Goal: Subscribe to service/newsletter

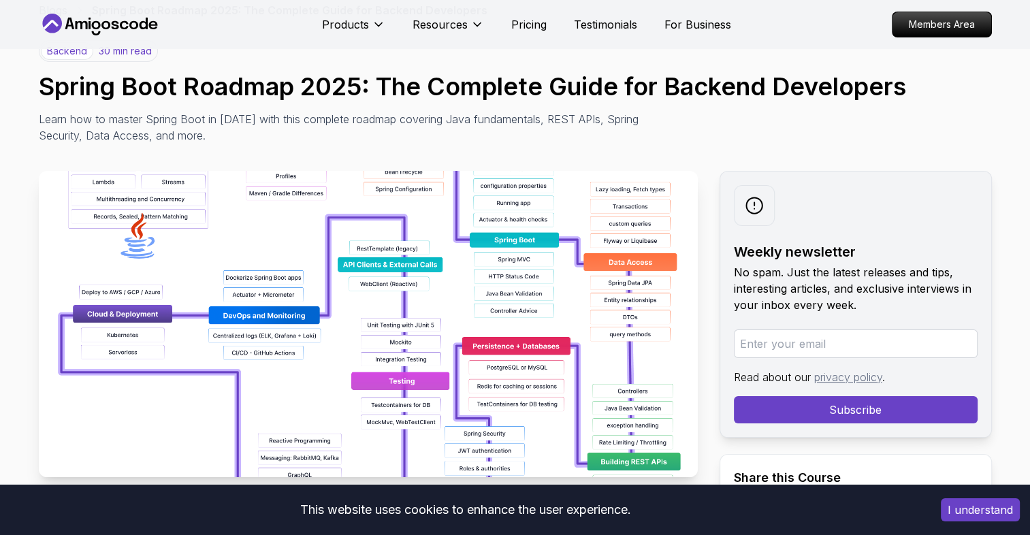
scroll to position [136, 0]
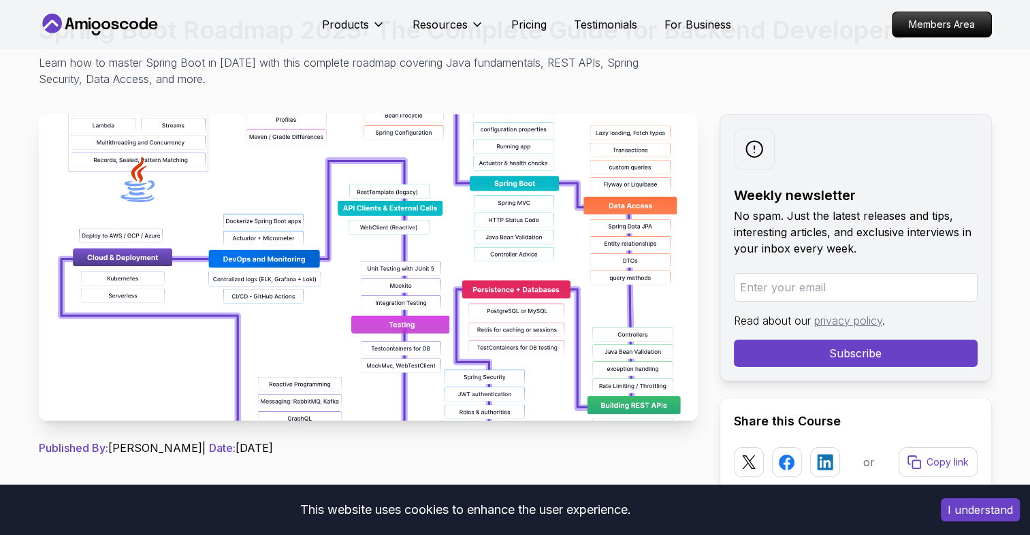
click at [457, 301] on img at bounding box center [368, 267] width 659 height 306
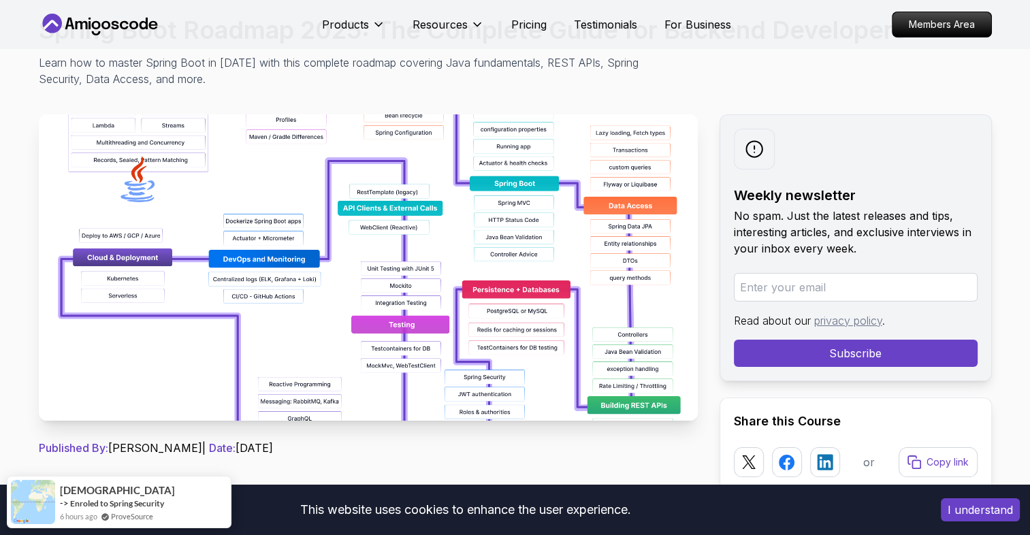
click at [418, 308] on img at bounding box center [368, 267] width 659 height 306
click at [842, 287] on input "email" at bounding box center [856, 287] width 244 height 29
click at [765, 290] on input "email" at bounding box center [856, 287] width 244 height 29
type input "brittoraj8888@gmail.com"
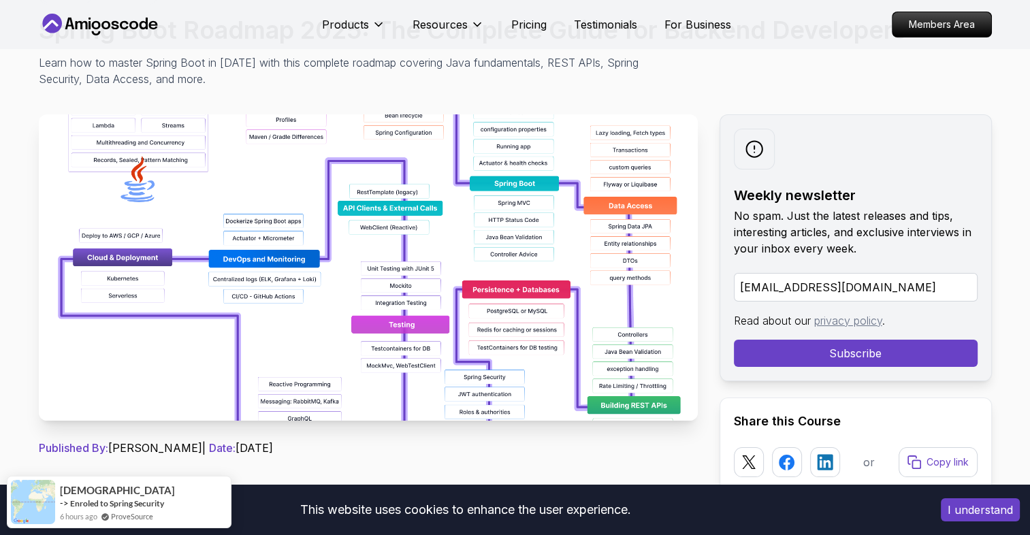
click at [820, 355] on button "Subscribe" at bounding box center [856, 353] width 244 height 27
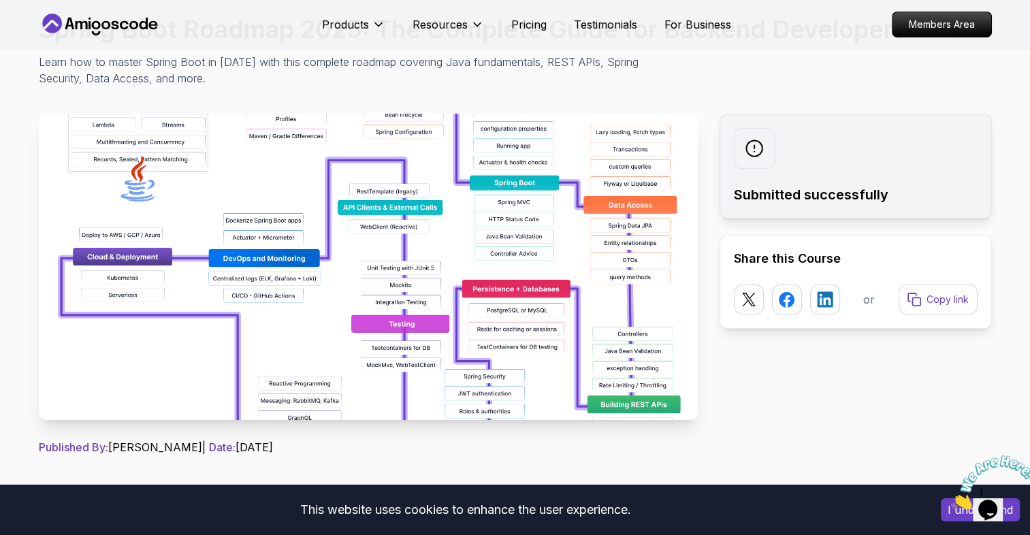
scroll to position [136, 0]
click at [411, 291] on img at bounding box center [368, 267] width 659 height 306
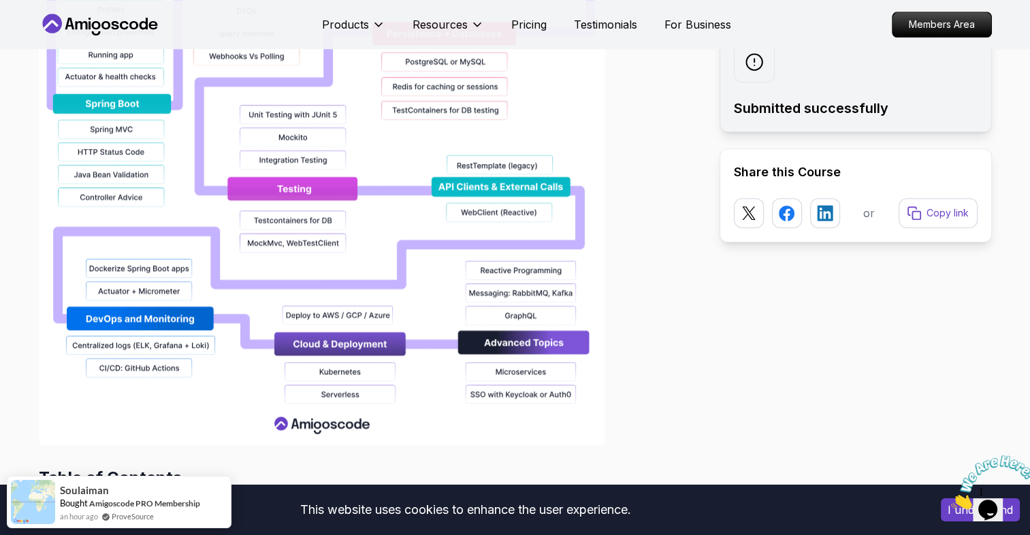
scroll to position [1226, 0]
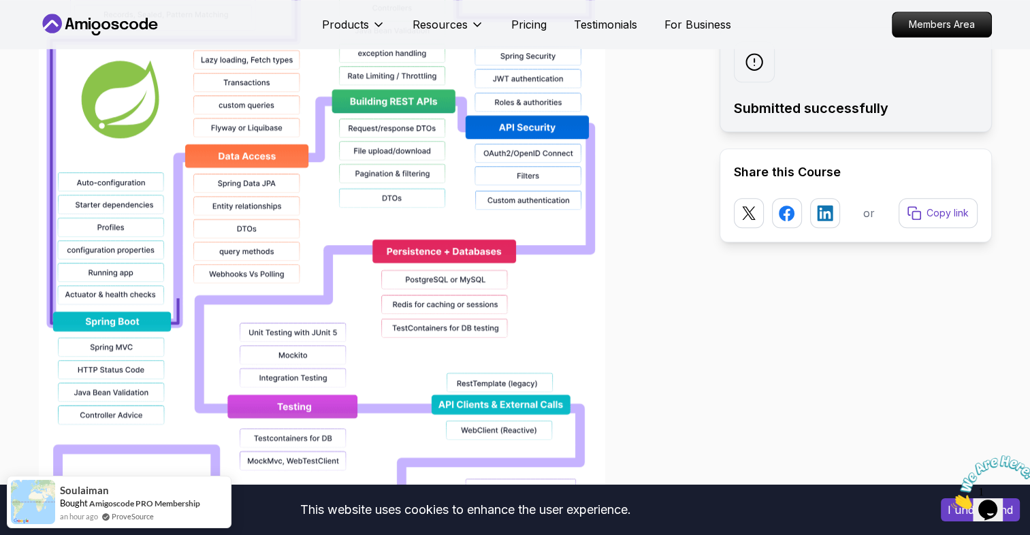
click at [387, 312] on img at bounding box center [322, 227] width 566 height 871
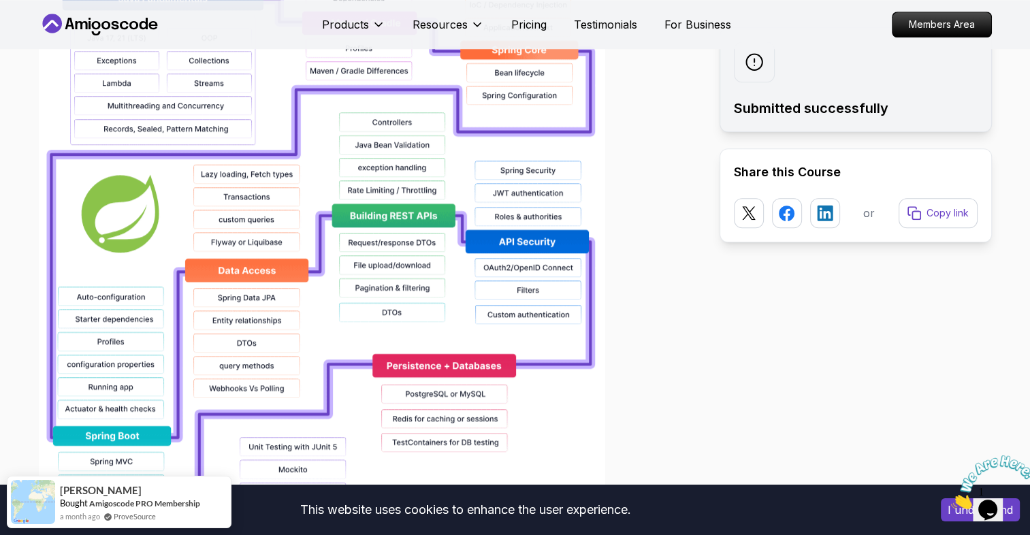
scroll to position [545, 0]
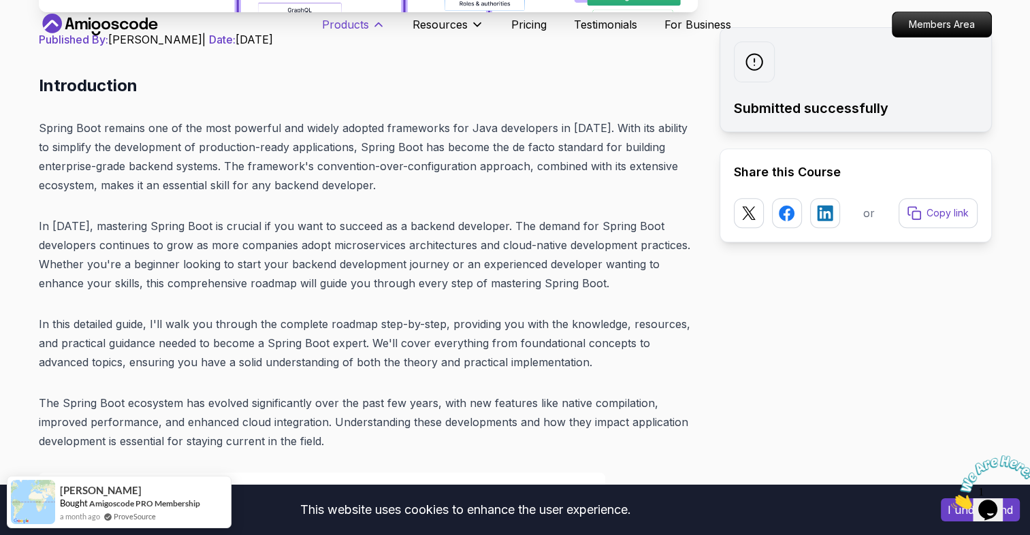
click at [375, 25] on icon at bounding box center [378, 24] width 7 height 3
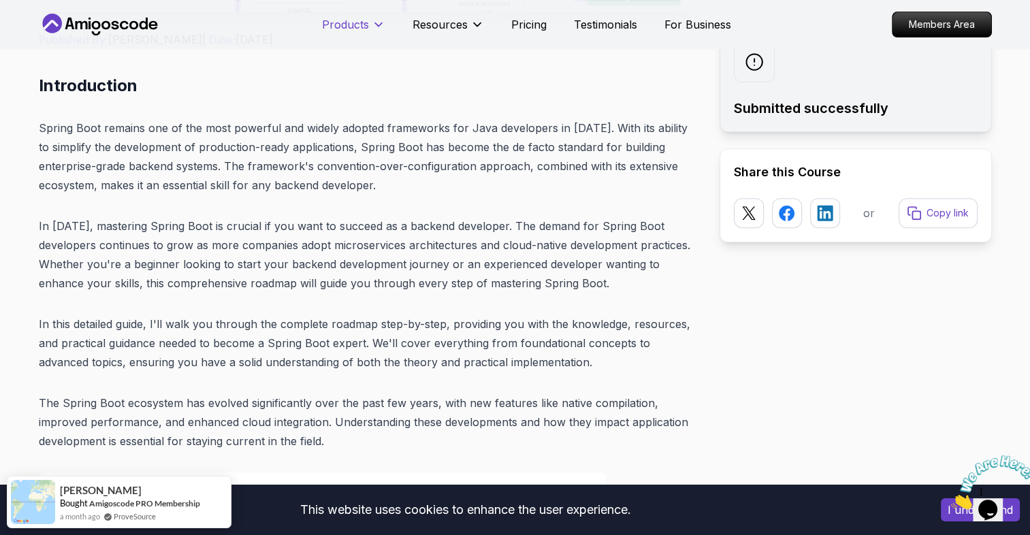
click at [375, 25] on icon at bounding box center [378, 24] width 7 height 3
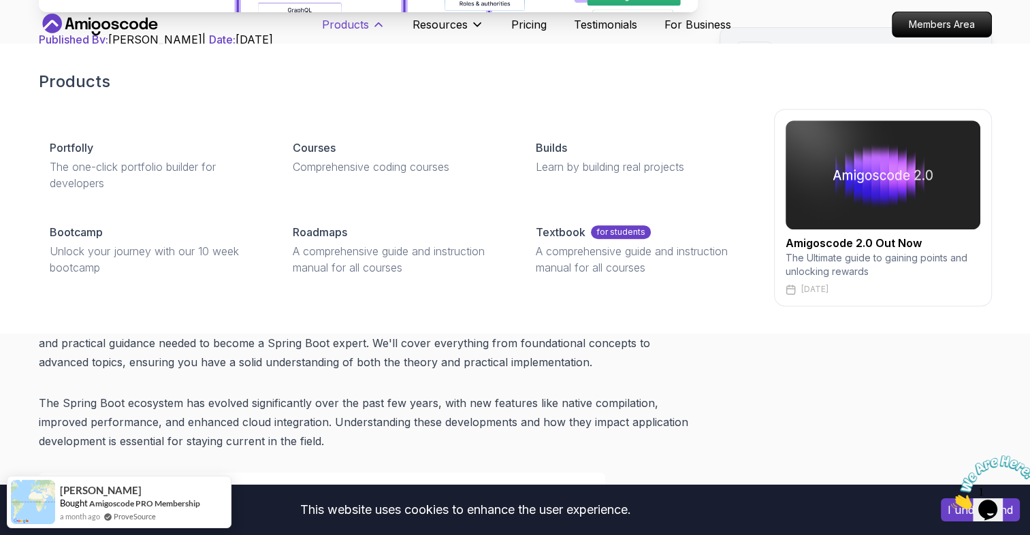
click at [375, 25] on icon at bounding box center [378, 24] width 7 height 3
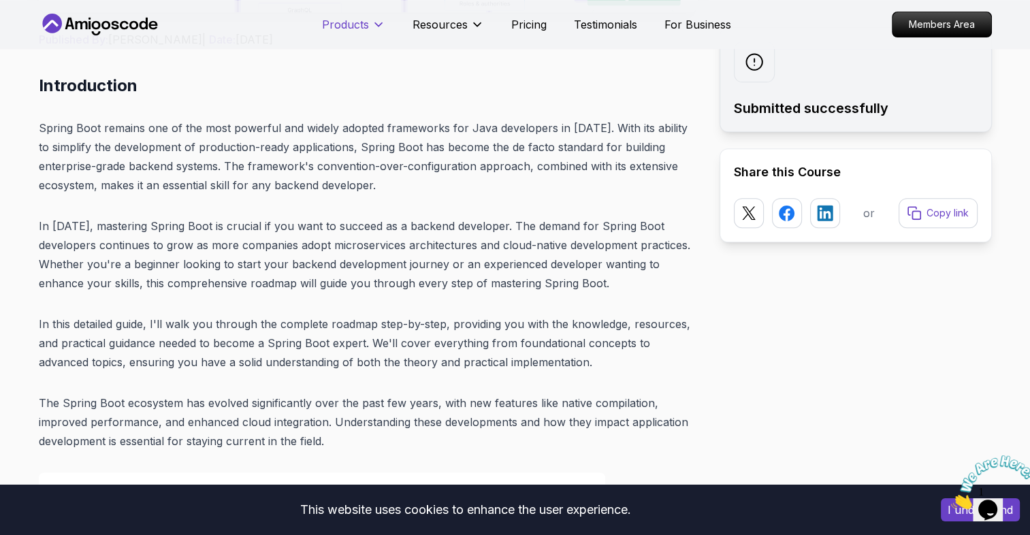
click at [366, 30] on p "Products" at bounding box center [345, 24] width 47 height 16
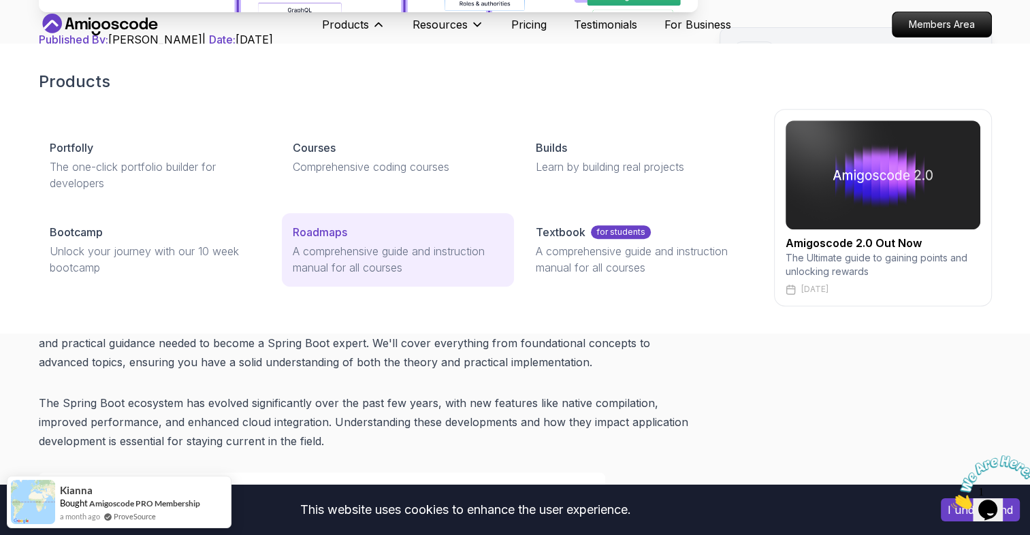
click at [370, 244] on p "A comprehensive guide and instruction manual for all courses" at bounding box center [398, 259] width 210 height 33
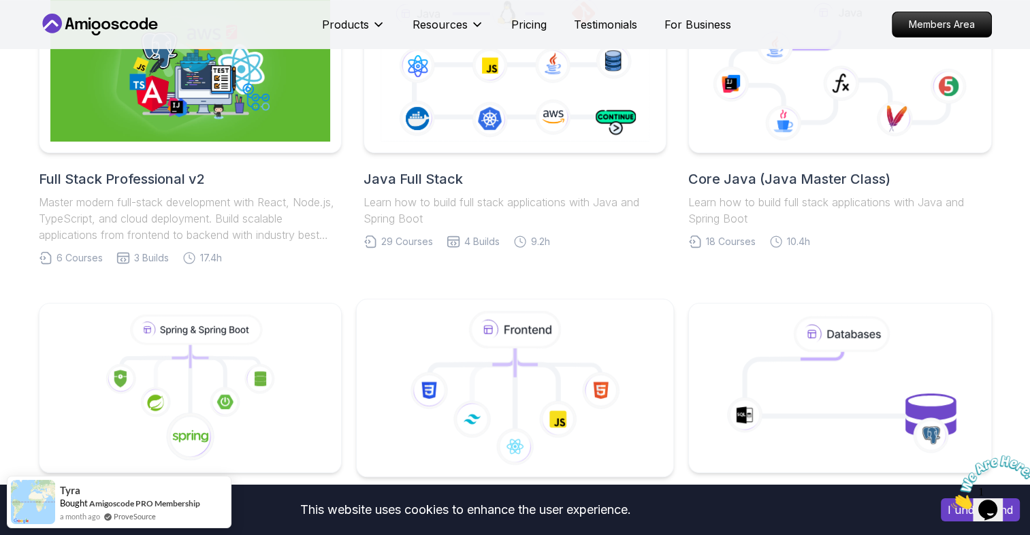
scroll to position [272, 0]
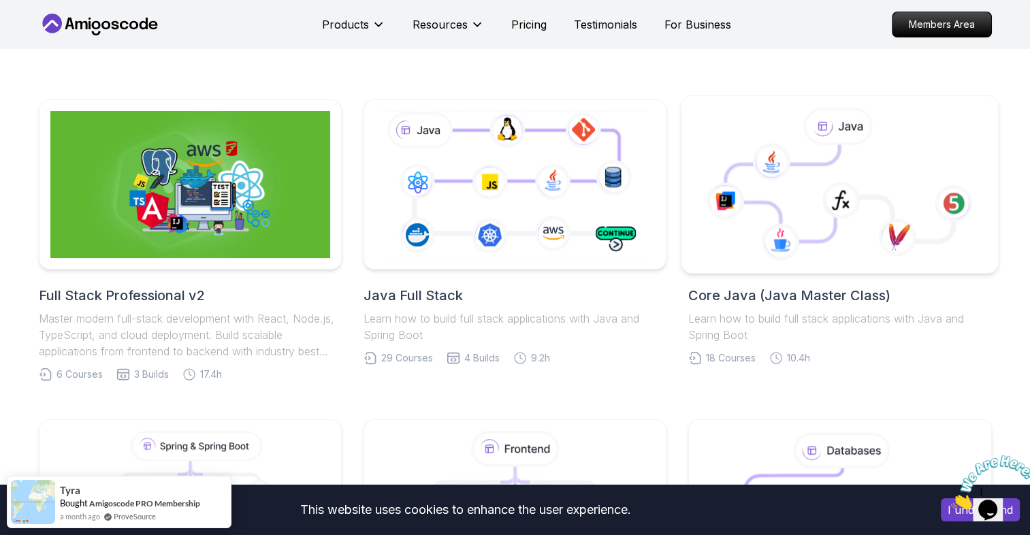
click at [836, 206] on icon at bounding box center [841, 200] width 38 height 37
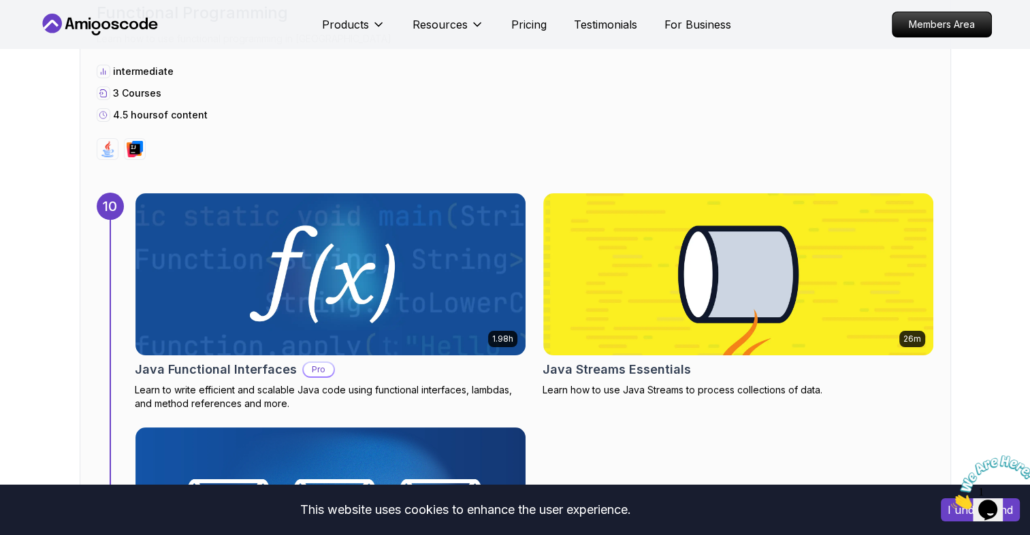
scroll to position [5311, 0]
